Goal: Task Accomplishment & Management: Complete application form

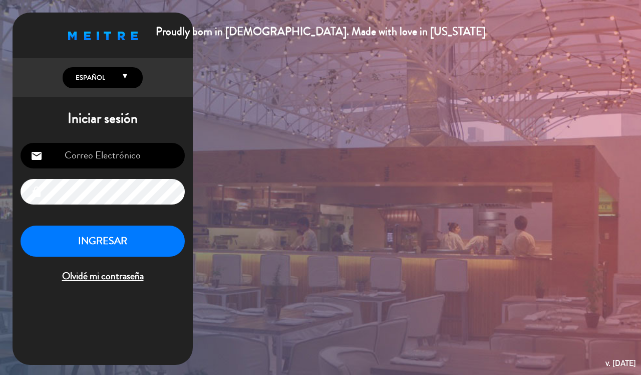
type input "[EMAIL_ADDRESS][DOMAIN_NAME]"
click at [116, 237] on button "INGRESAR" at bounding box center [103, 242] width 164 height 32
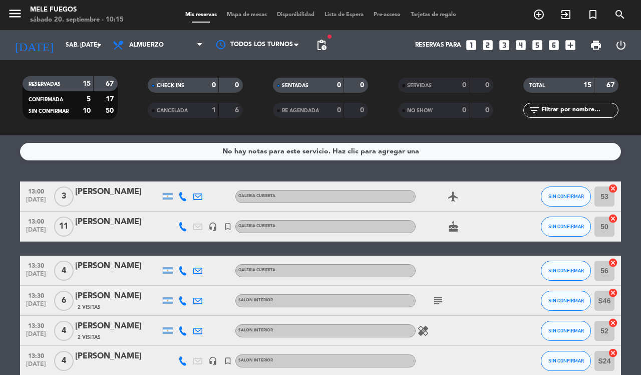
drag, startPoint x: 213, startPoint y: 209, endPoint x: 0, endPoint y: 243, distance: 215.7
click at [246, 15] on span "Mapa de mesas" at bounding box center [247, 15] width 50 height 6
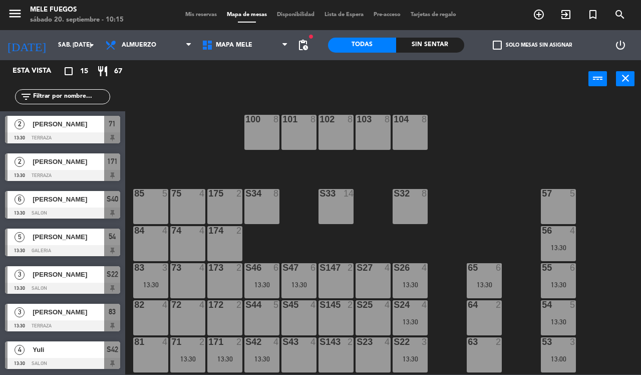
click at [254, 205] on div "S34 8" at bounding box center [262, 206] width 35 height 35
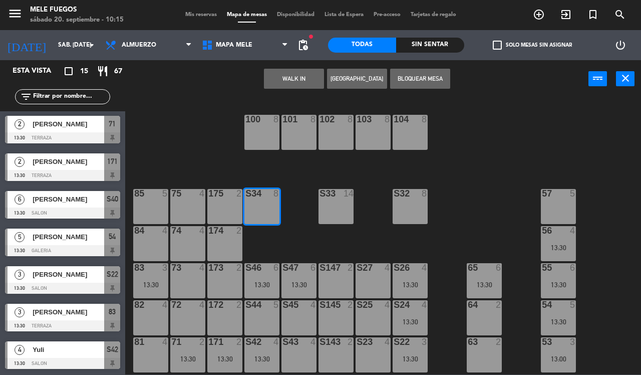
click at [347, 77] on button "[GEOGRAPHIC_DATA]" at bounding box center [357, 79] width 60 height 20
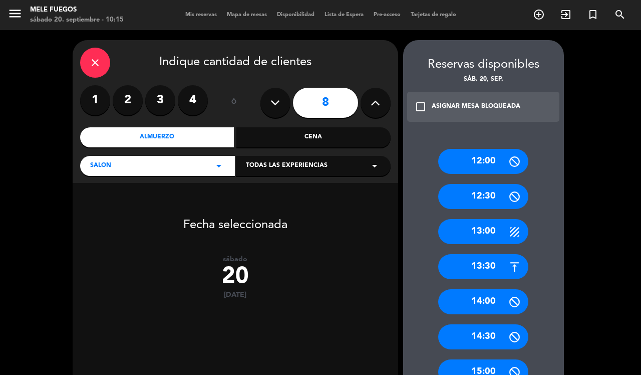
drag, startPoint x: 502, startPoint y: 232, endPoint x: 527, endPoint y: 204, distance: 38.0
click at [527, 204] on div "12:00 12:30 13:00 13:30 14:00 14:30 15:00" at bounding box center [483, 262] width 161 height 266
click at [476, 200] on div "12:30" at bounding box center [483, 196] width 90 height 25
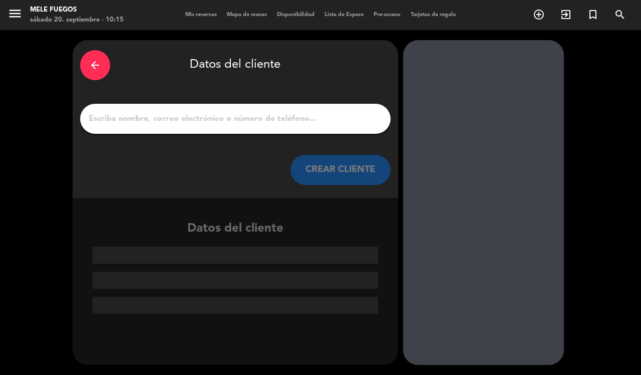
click at [267, 128] on div at bounding box center [235, 119] width 311 height 30
click at [270, 118] on input "1" at bounding box center [236, 119] width 296 height 14
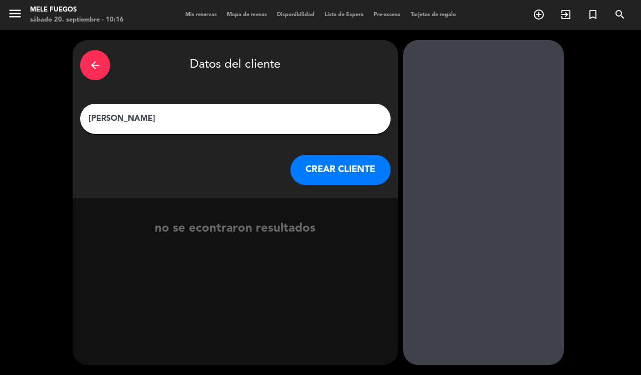
type input "[PERSON_NAME]"
click at [337, 176] on button "CREAR CLIENTE" at bounding box center [341, 170] width 100 height 30
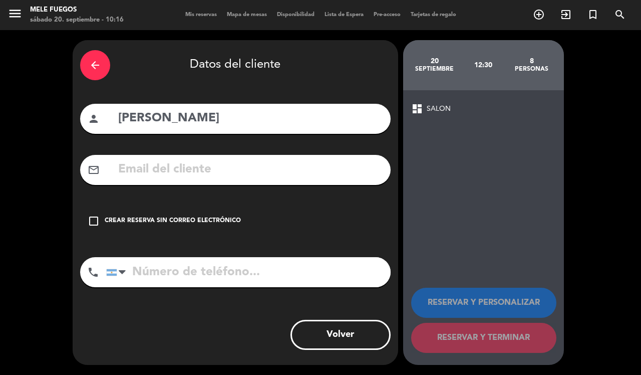
click at [156, 266] on input "tel" at bounding box center [248, 272] width 285 height 30
type input "3436576367"
click at [93, 223] on icon "check_box_outline_blank" at bounding box center [94, 221] width 12 height 12
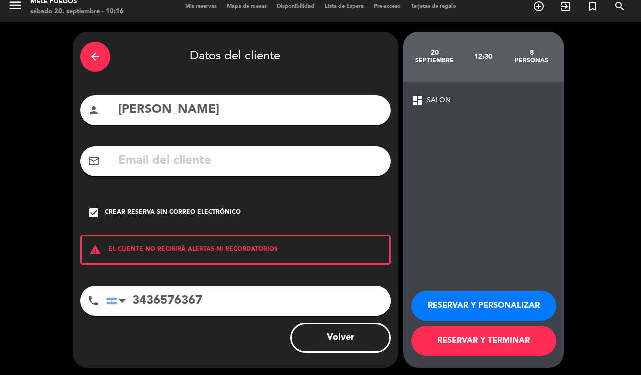
scroll to position [11, 0]
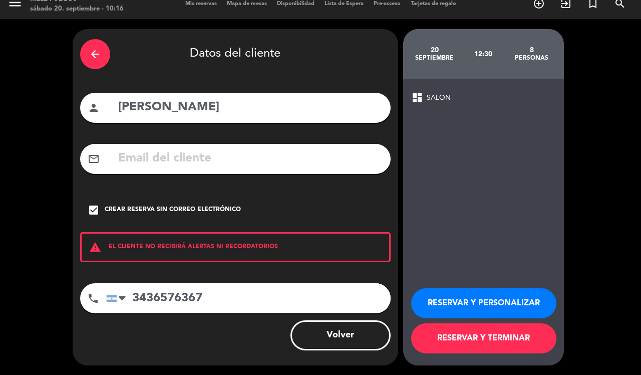
click at [487, 342] on button "RESERVAR Y TERMINAR" at bounding box center [483, 338] width 145 height 30
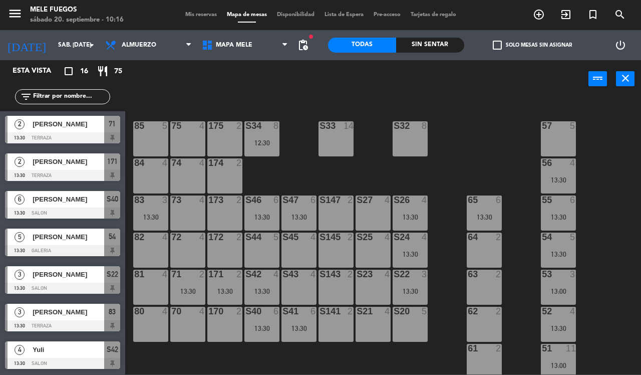
scroll to position [47, 0]
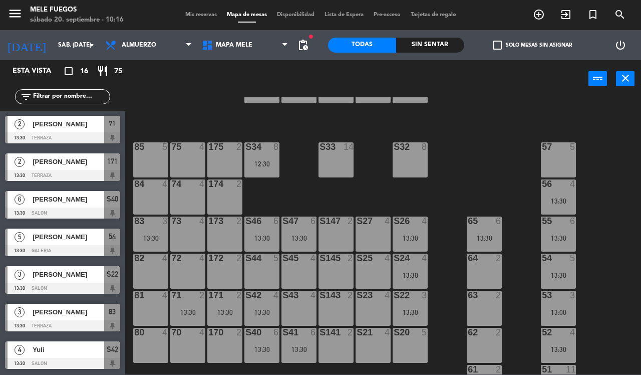
drag, startPoint x: 187, startPoint y: 206, endPoint x: 469, endPoint y: 143, distance: 288.7
click at [469, 143] on div "100 8 101 8 102 8 103 8 104 8 S32 8 S33 14 S34 8 12:30 75 4 85 5 175 2 57 5 74 …" at bounding box center [387, 235] width 510 height 277
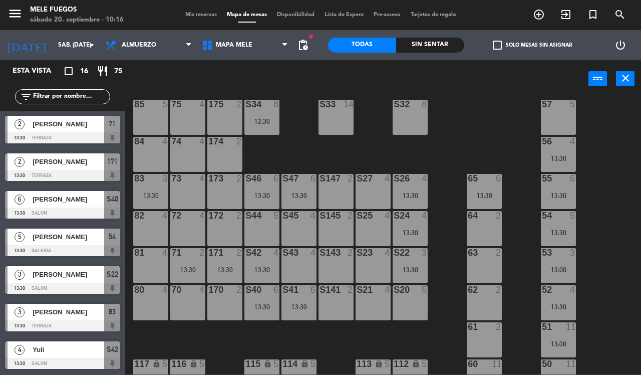
scroll to position [109, 0]
